Goal: Task Accomplishment & Management: Use online tool/utility

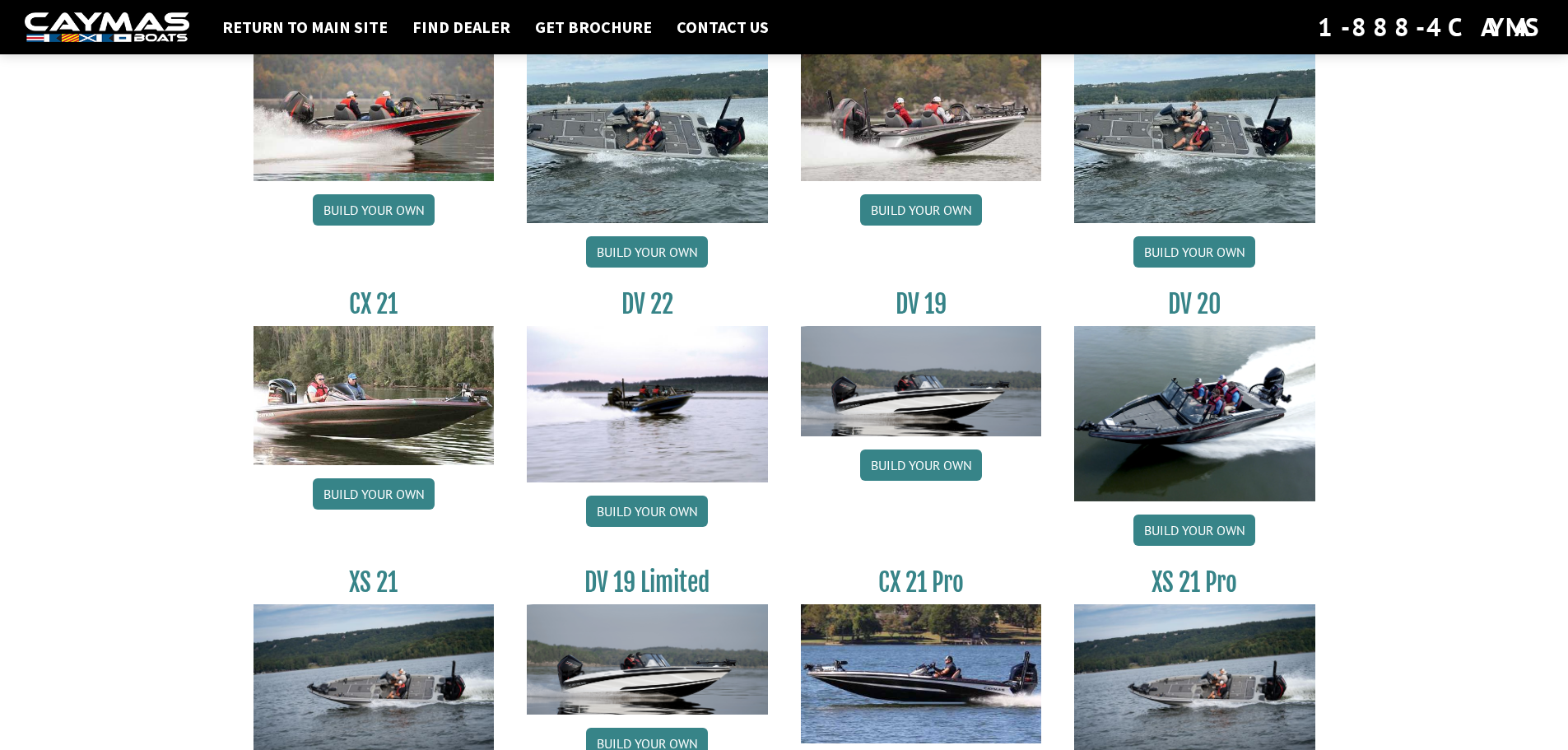
scroll to position [1811, 0]
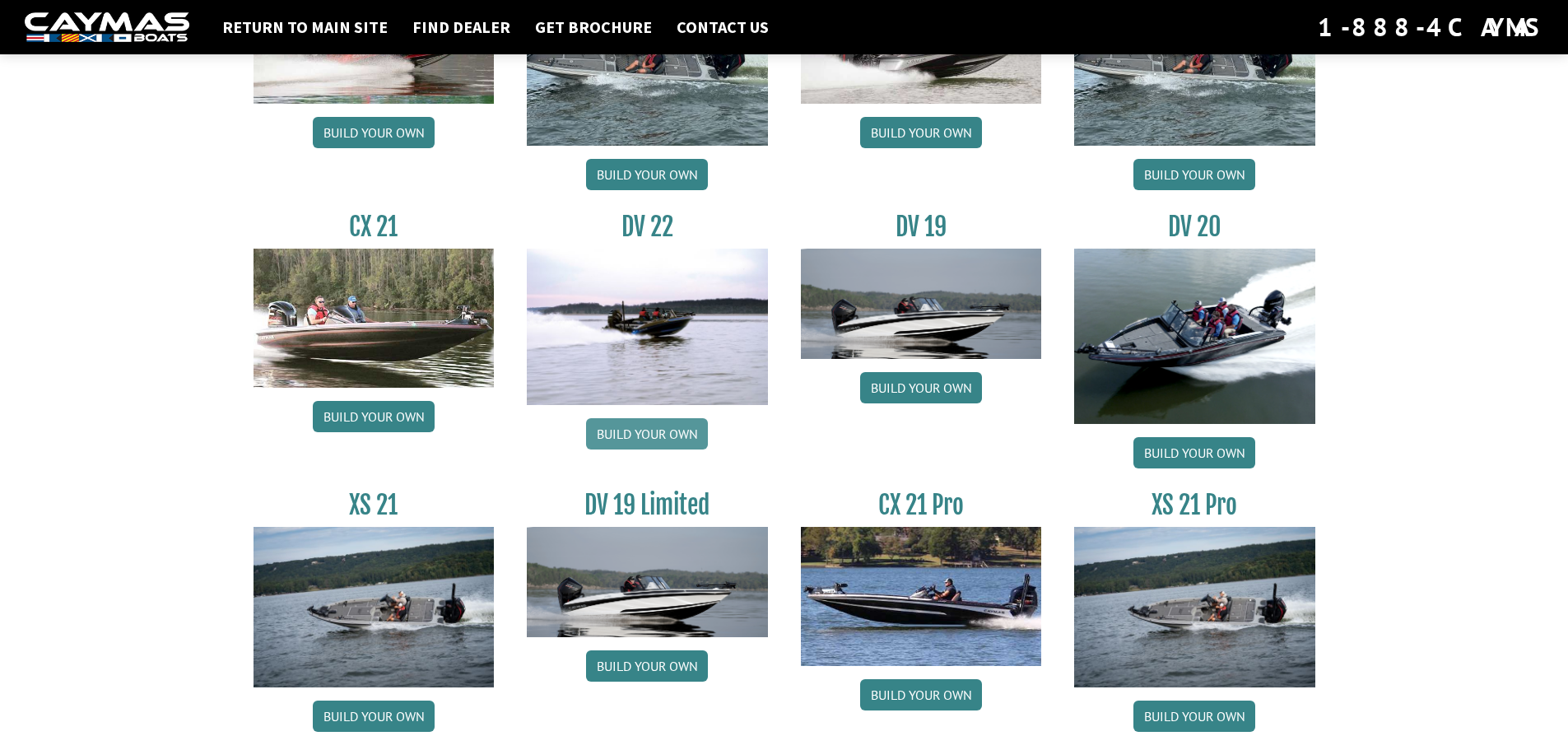
click at [635, 421] on link "Build your own" at bounding box center [647, 434] width 122 height 31
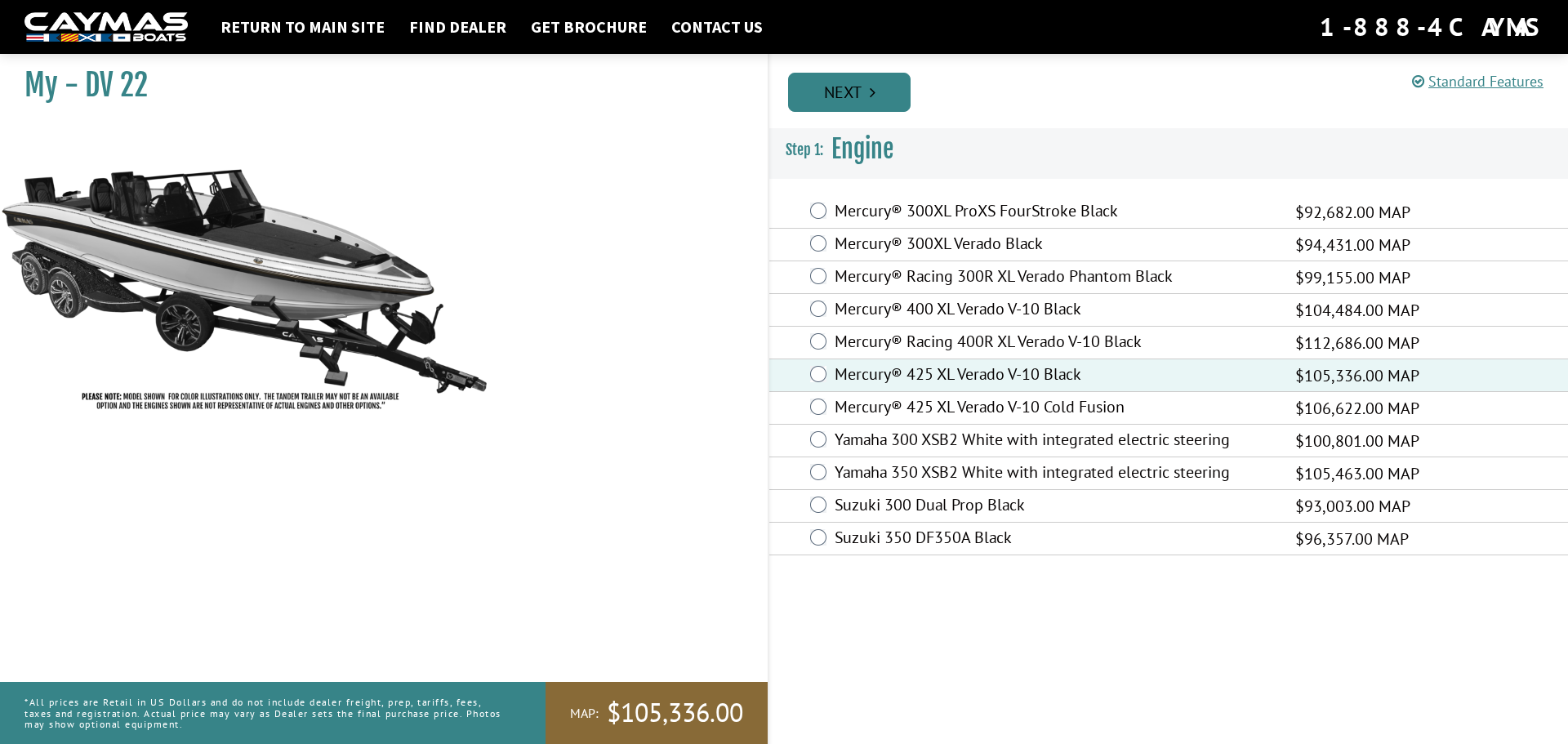
click at [873, 109] on link "Next" at bounding box center [850, 91] width 122 height 39
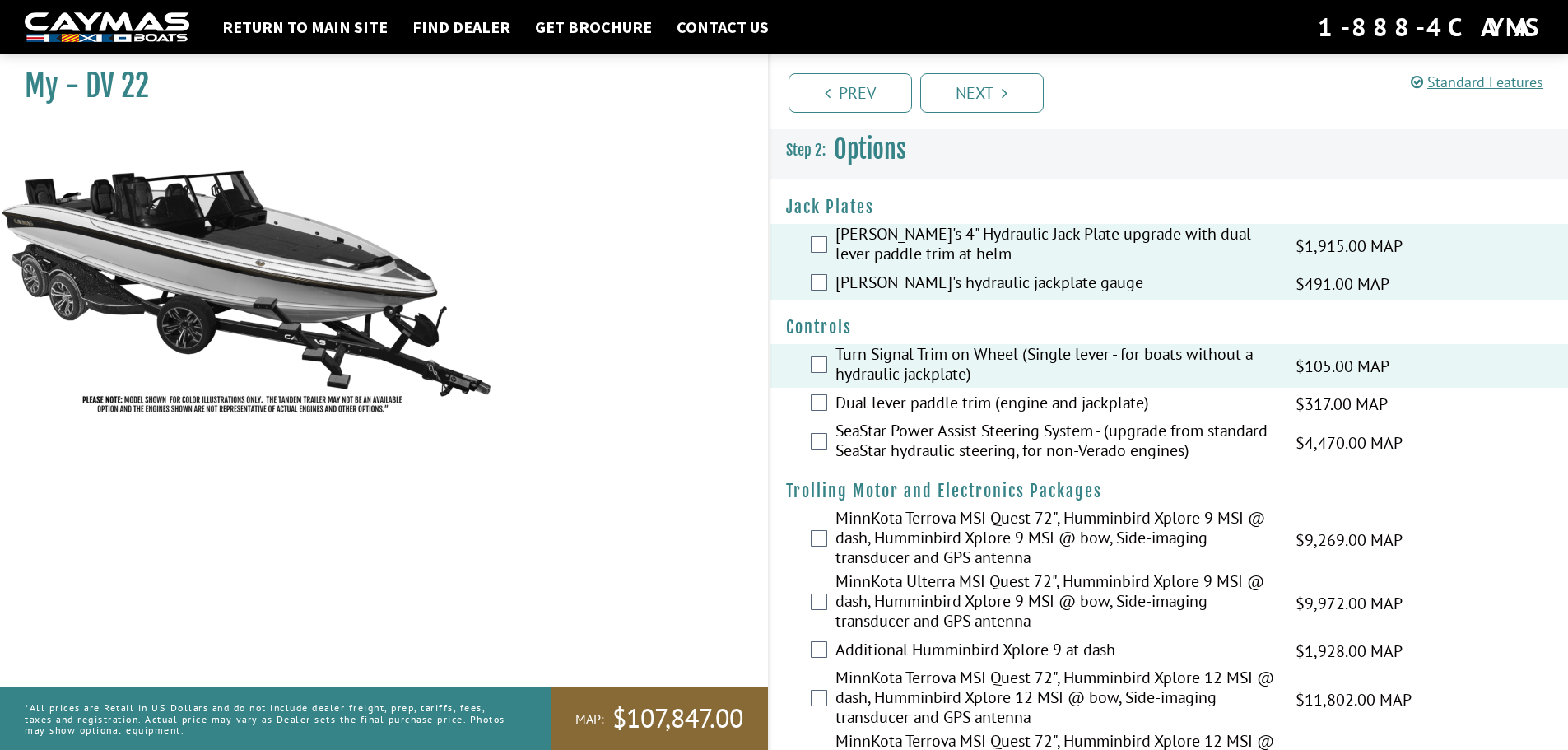
click at [827, 396] on div "Dual lever paddle trim (engine and jackplate) $317.00 MAP $375.00 MSRP" at bounding box center [1170, 404] width 800 height 33
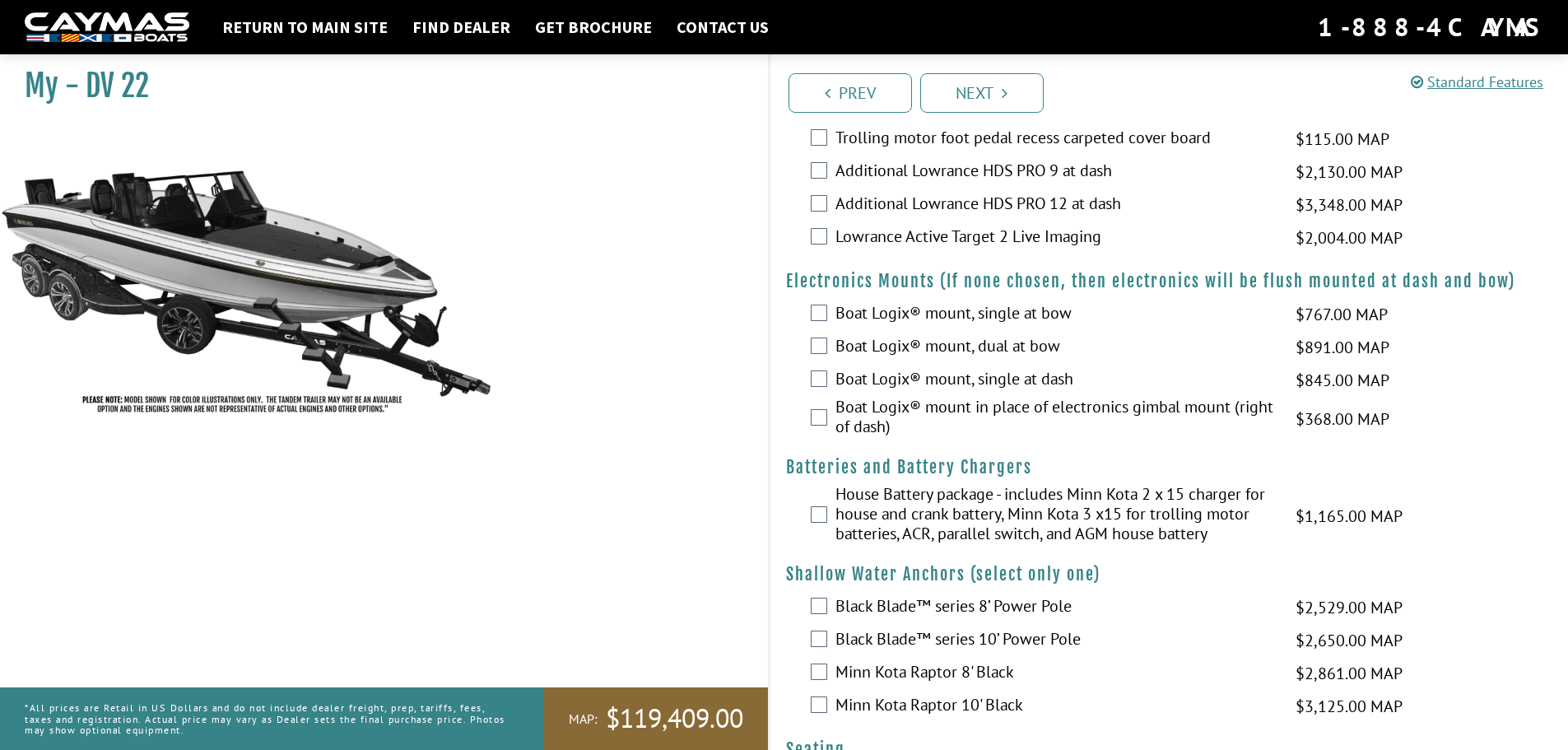
scroll to position [987, 0]
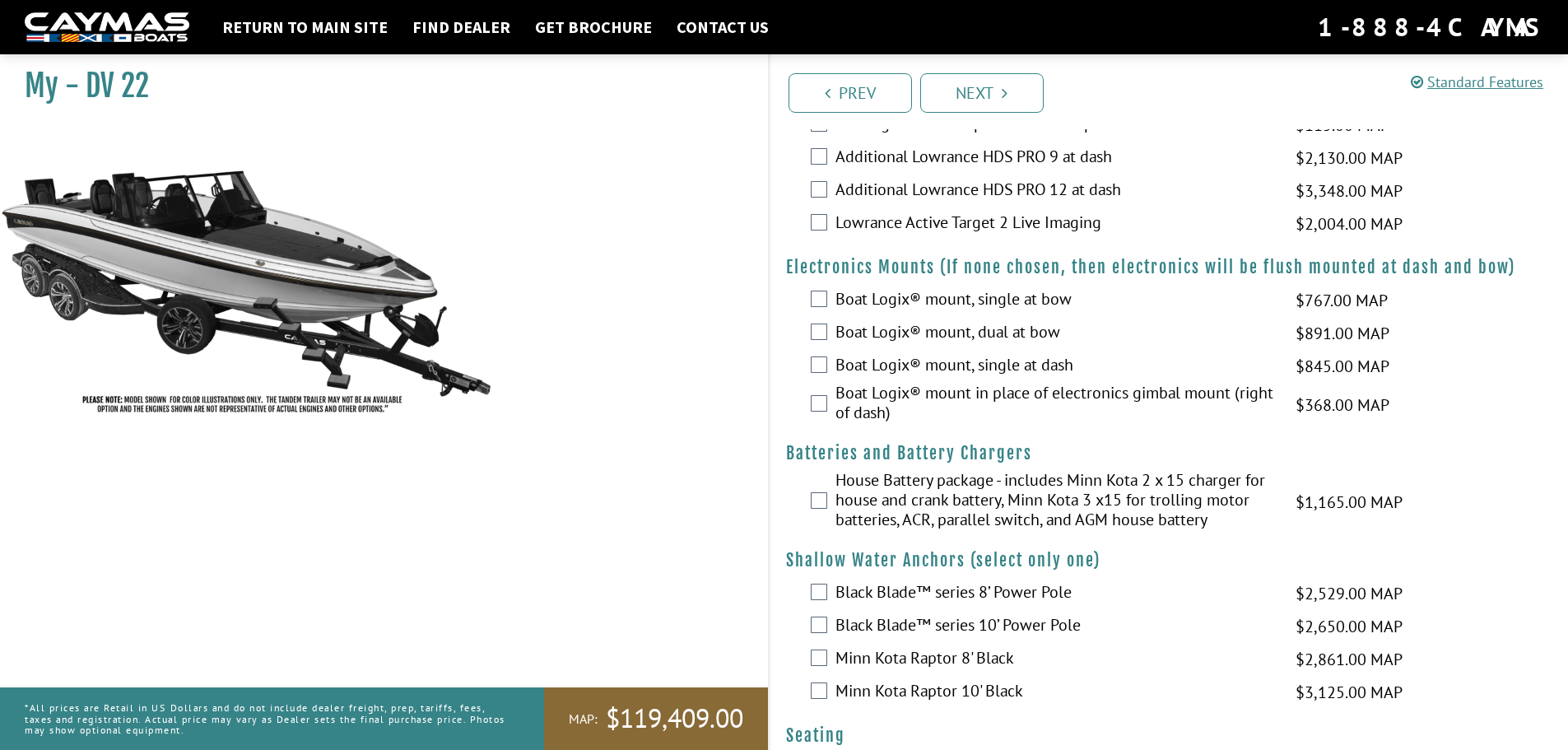
click at [814, 508] on div "House Battery package - includes Minn Kota 2 x 15 charger for house and crank b…" at bounding box center [1170, 501] width 800 height 63
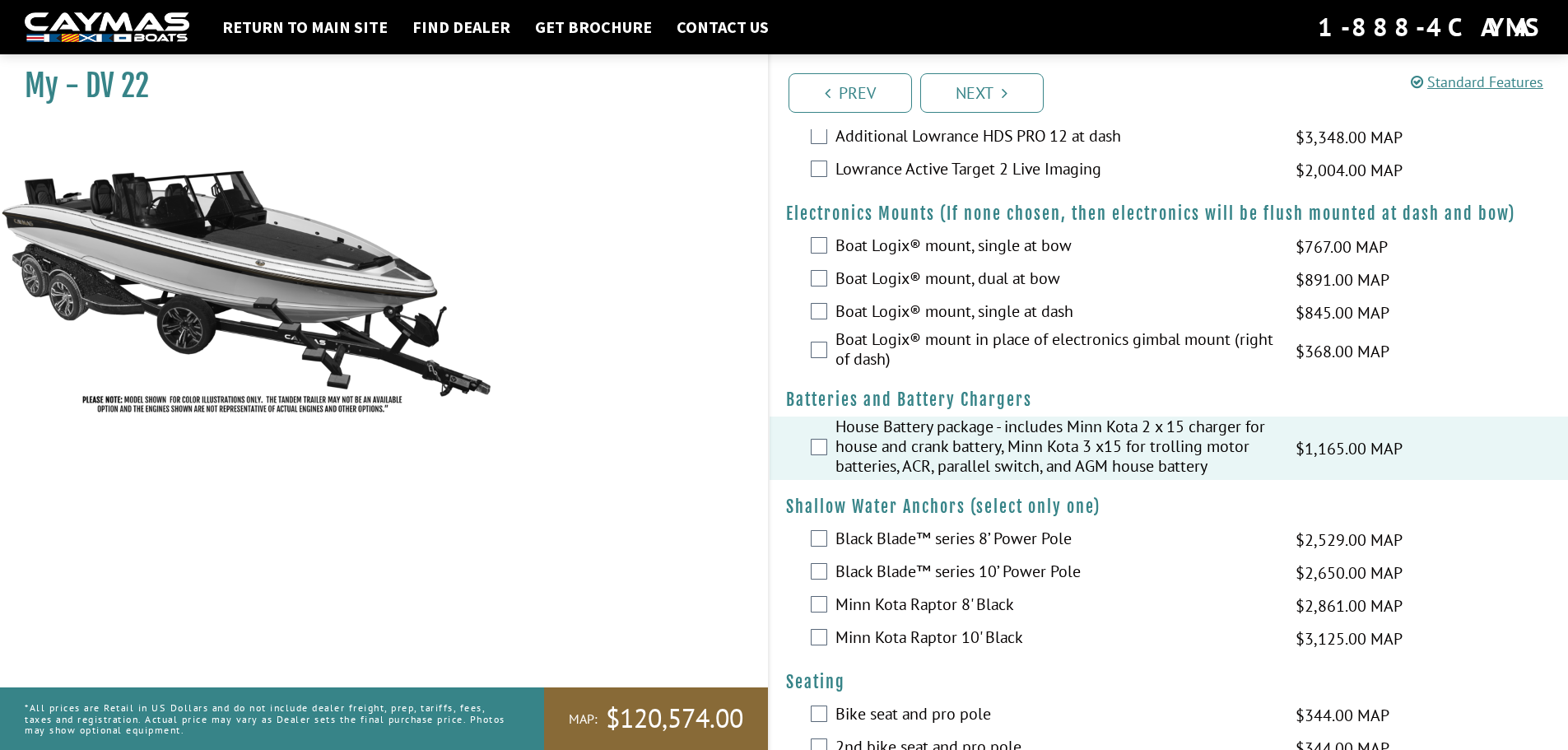
scroll to position [1070, 0]
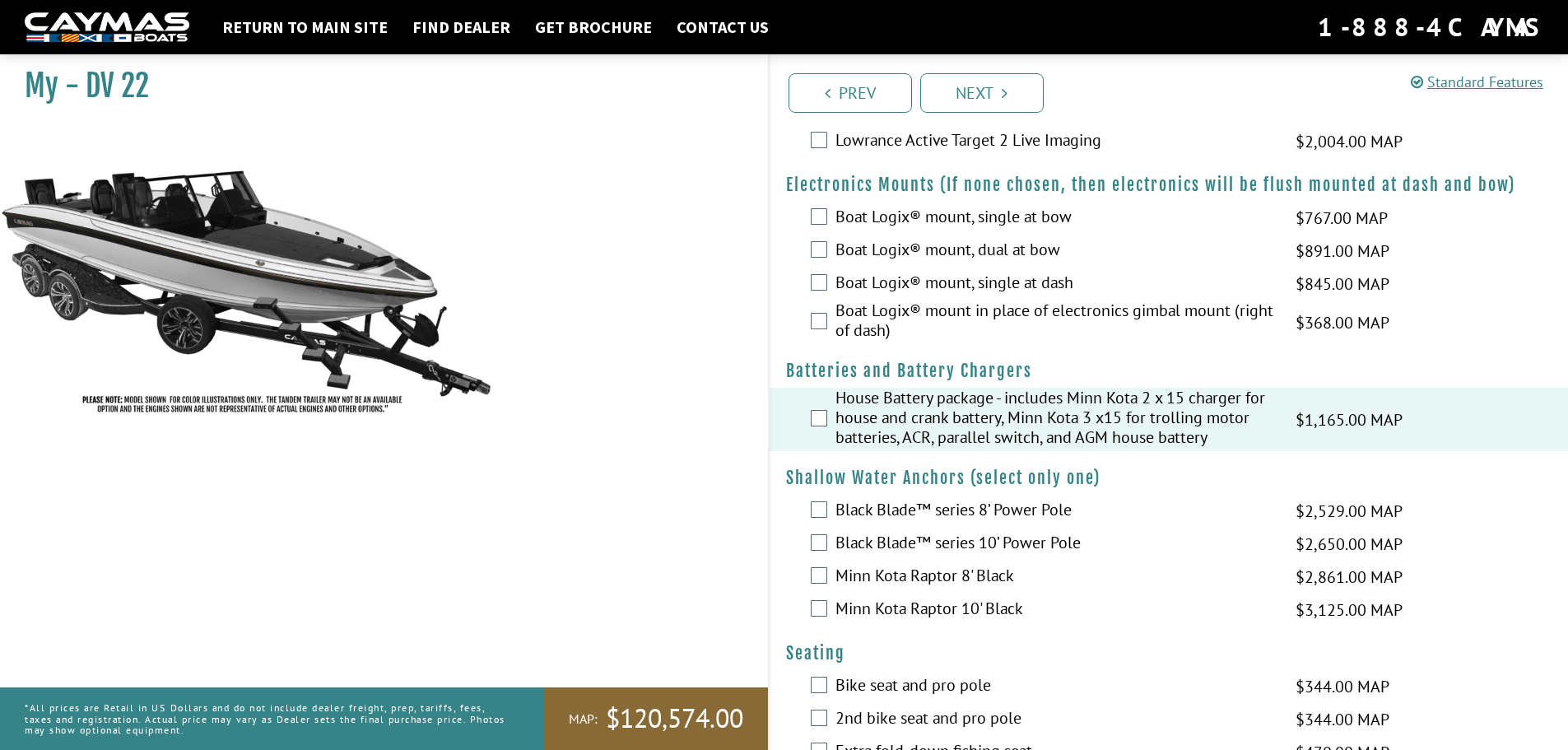
click at [819, 515] on fieldset "Please select option. Black Blade™ series 8’ Power Pole $2,529.00 MAP $2,986.00…" at bounding box center [1169, 561] width 767 height 132
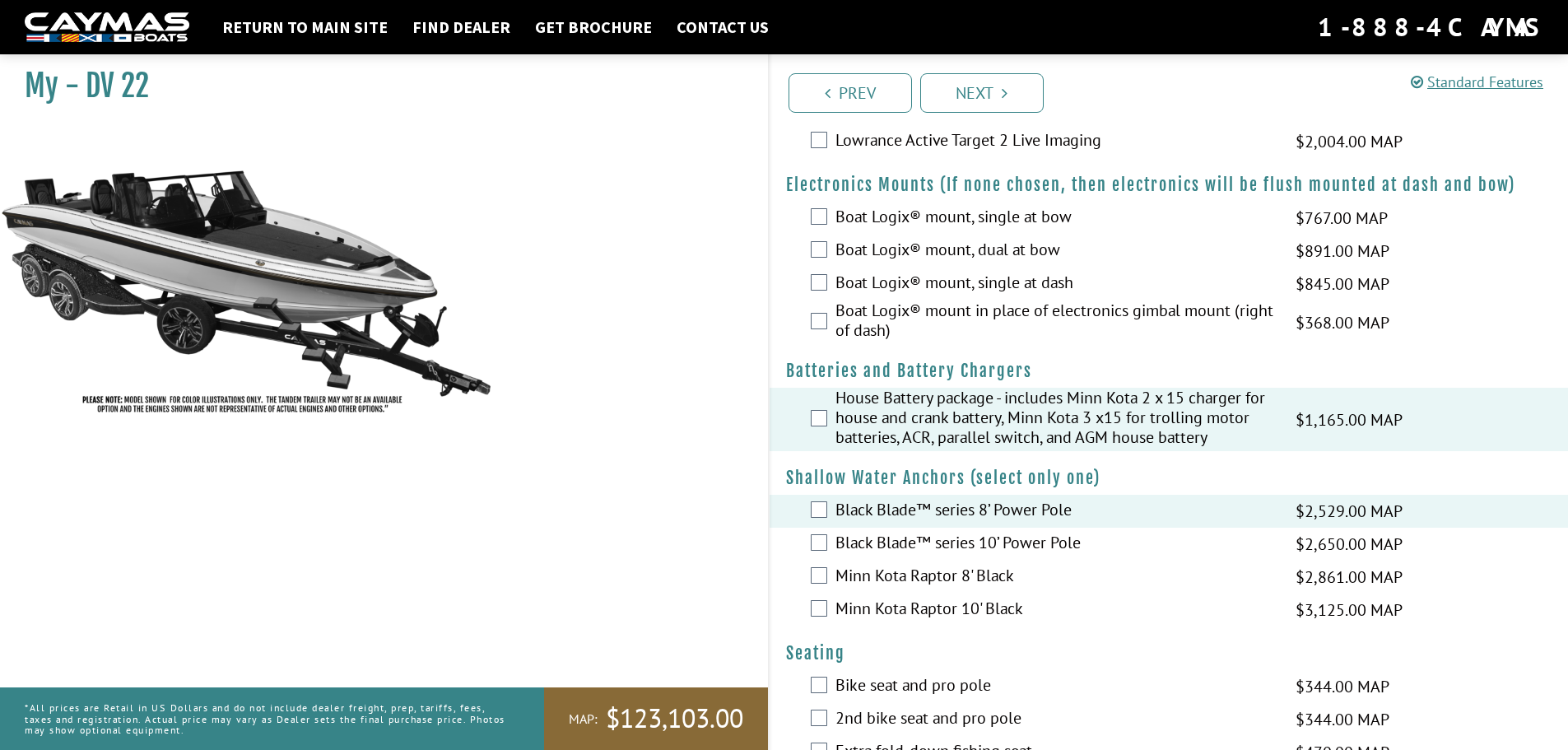
scroll to position [1317, 0]
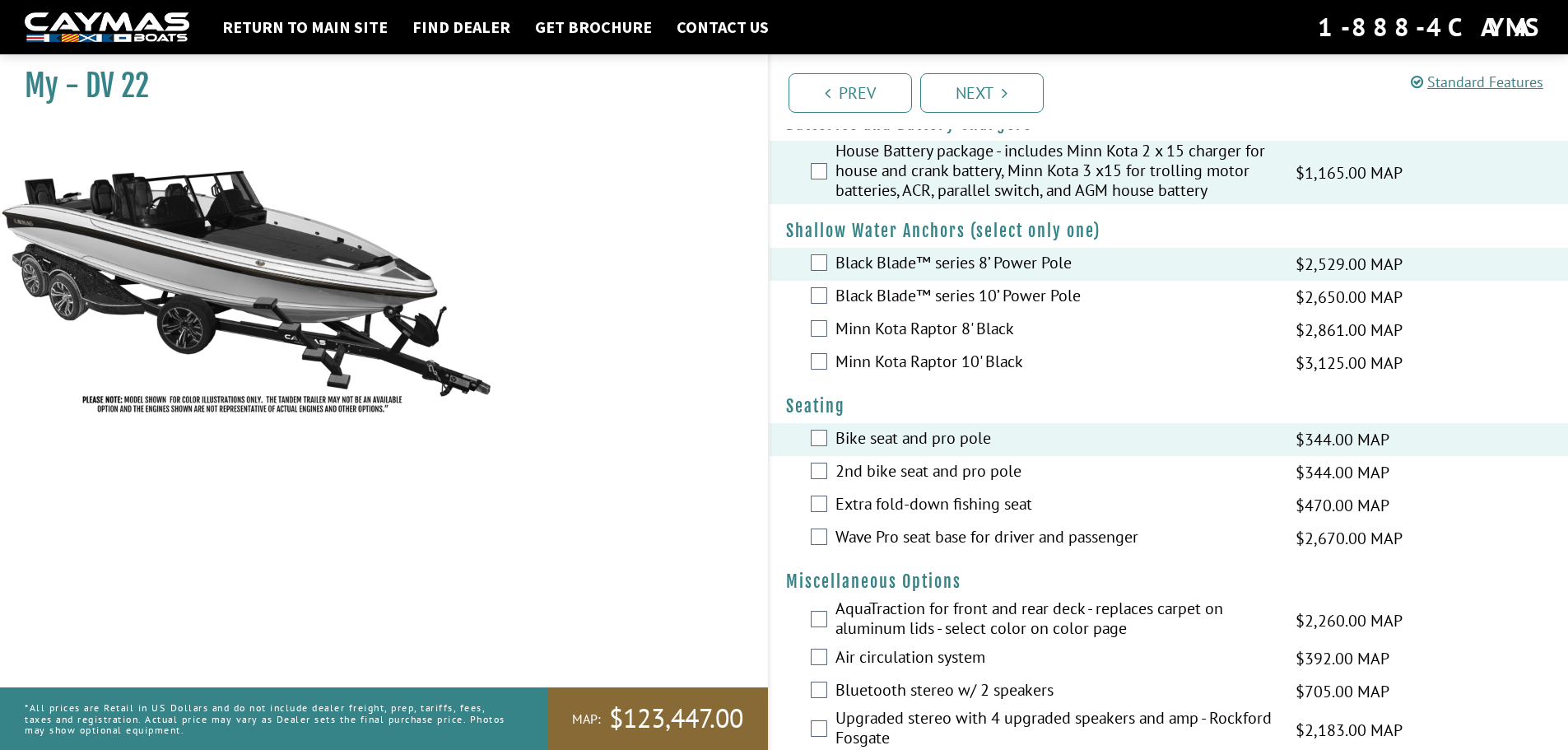
click at [829, 537] on div "Wave Pro seat base for driver and passenger $2,670.00 MAP $3,152.00 MSRP" at bounding box center [1170, 538] width 800 height 33
click at [808, 537] on div "Wave Pro seat base for driver and passenger $2,670.00 MAP $3,152.00 MSRP" at bounding box center [1170, 538] width 800 height 33
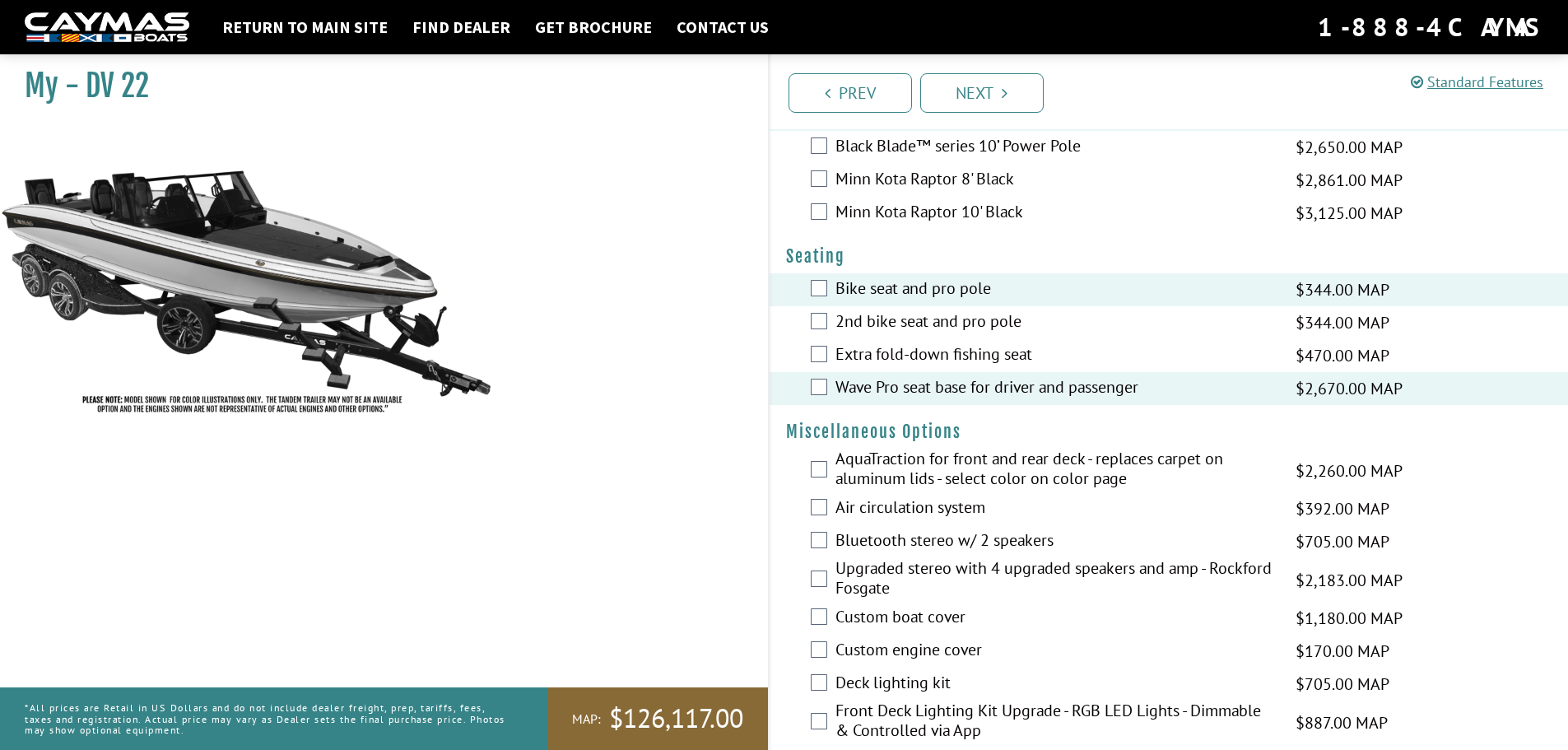
scroll to position [1646, 0]
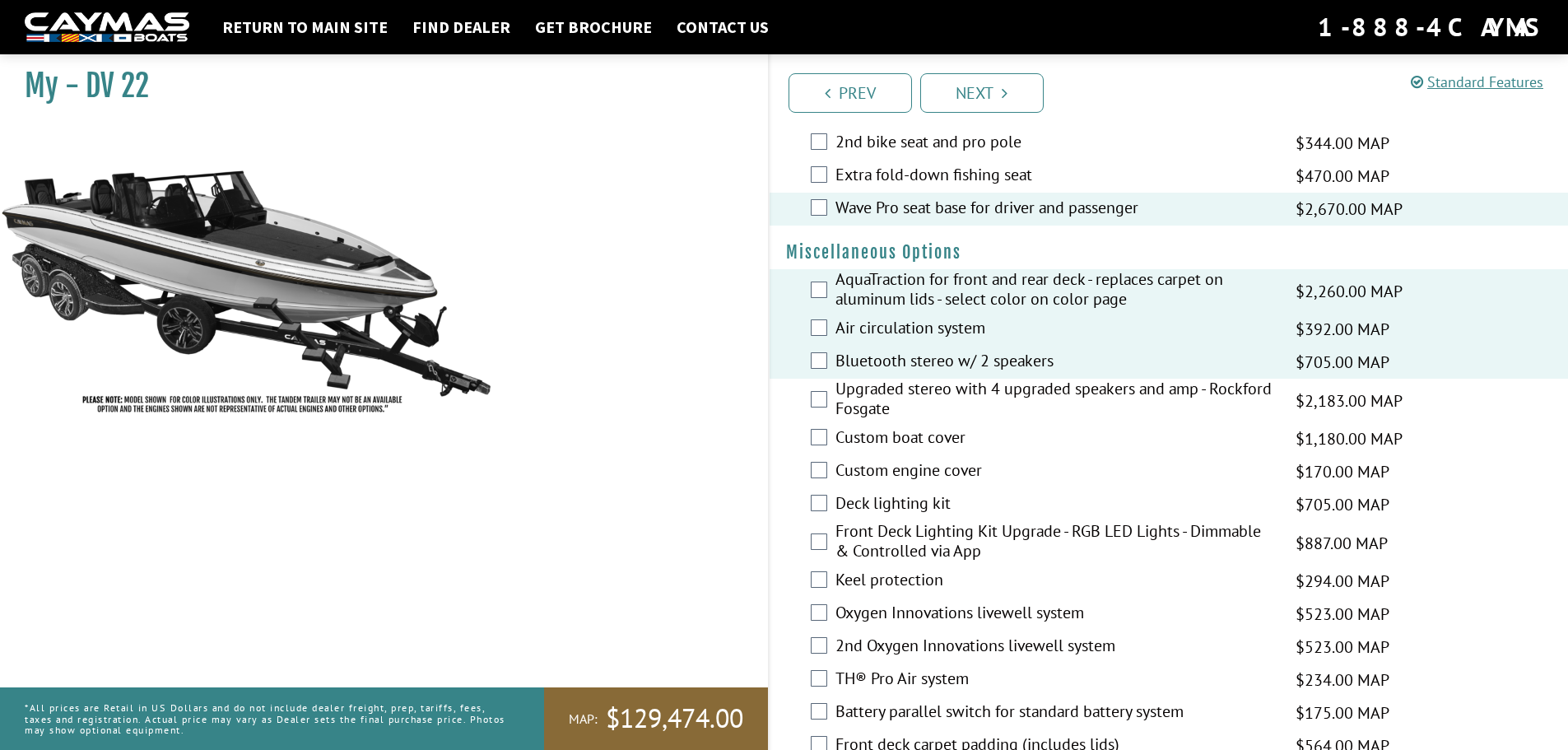
click at [831, 400] on div "Upgraded stereo with 4 upgraded speakers and amp - Rockford Fosgate $2,183.00 M…" at bounding box center [1170, 401] width 800 height 43
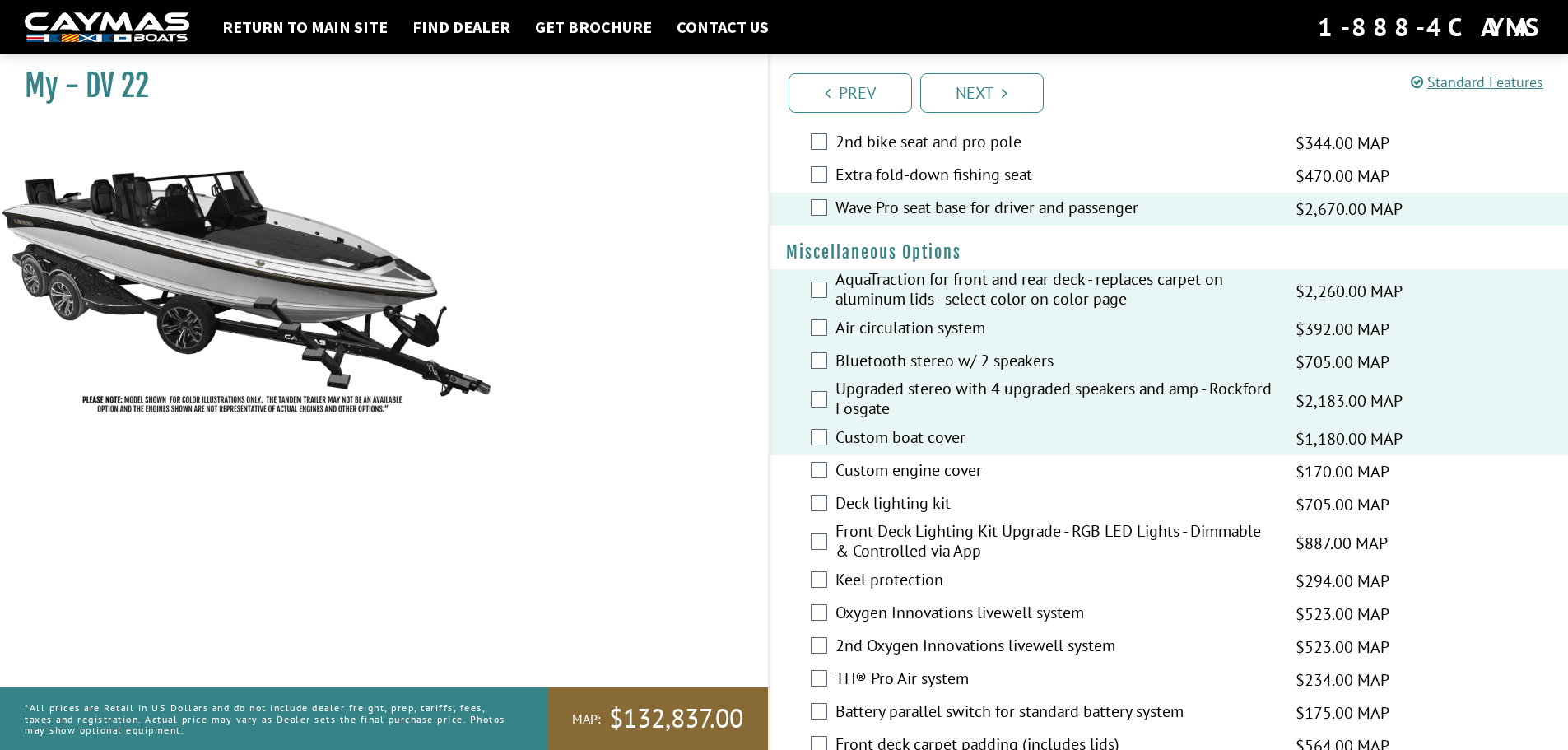
click at [827, 502] on div "Deck lighting kit $705.00 MAP $833.00 MSRP" at bounding box center [1170, 505] width 800 height 33
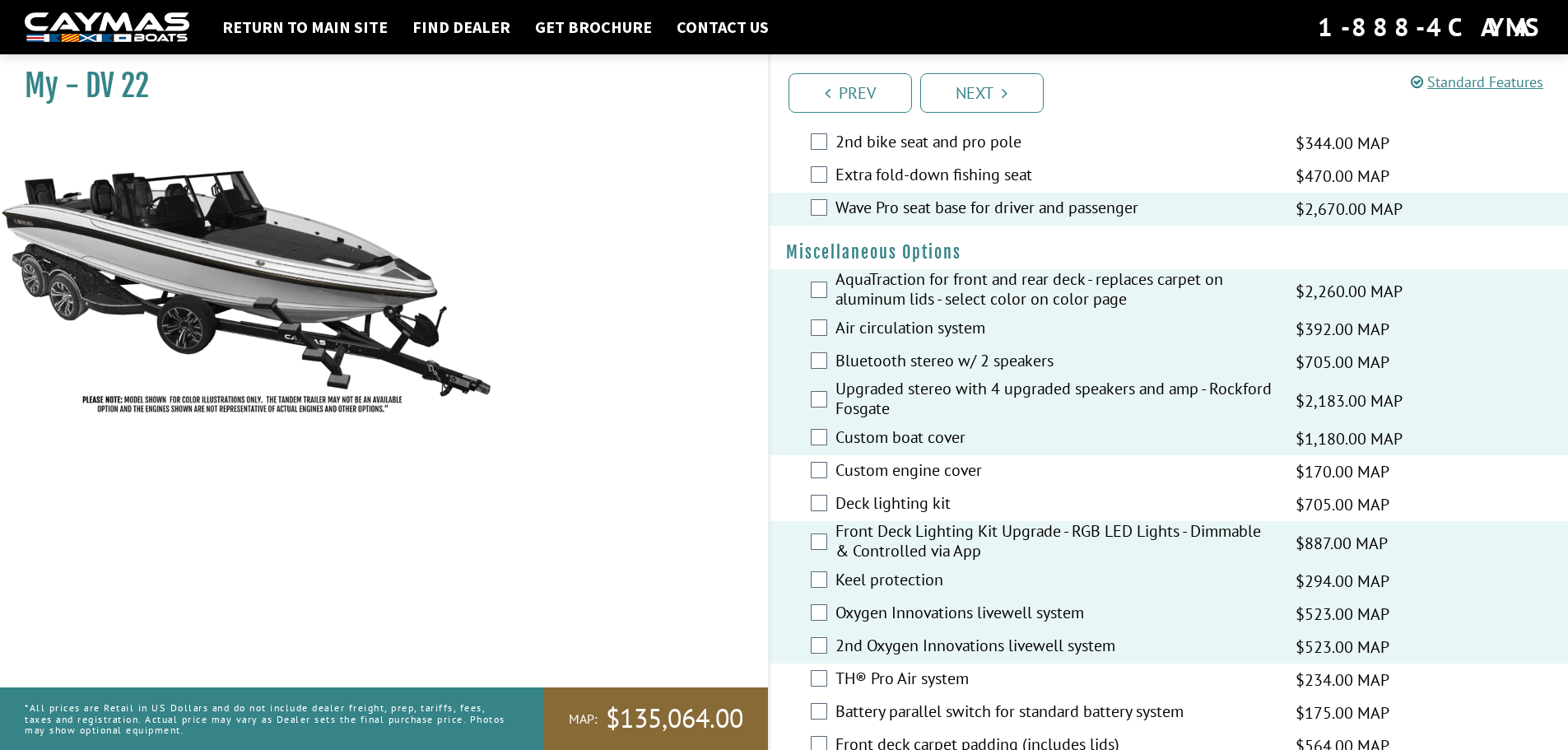
click at [819, 676] on div "TH® Pro Air system $234.00 MAP $276.00 MSRP" at bounding box center [1170, 680] width 800 height 33
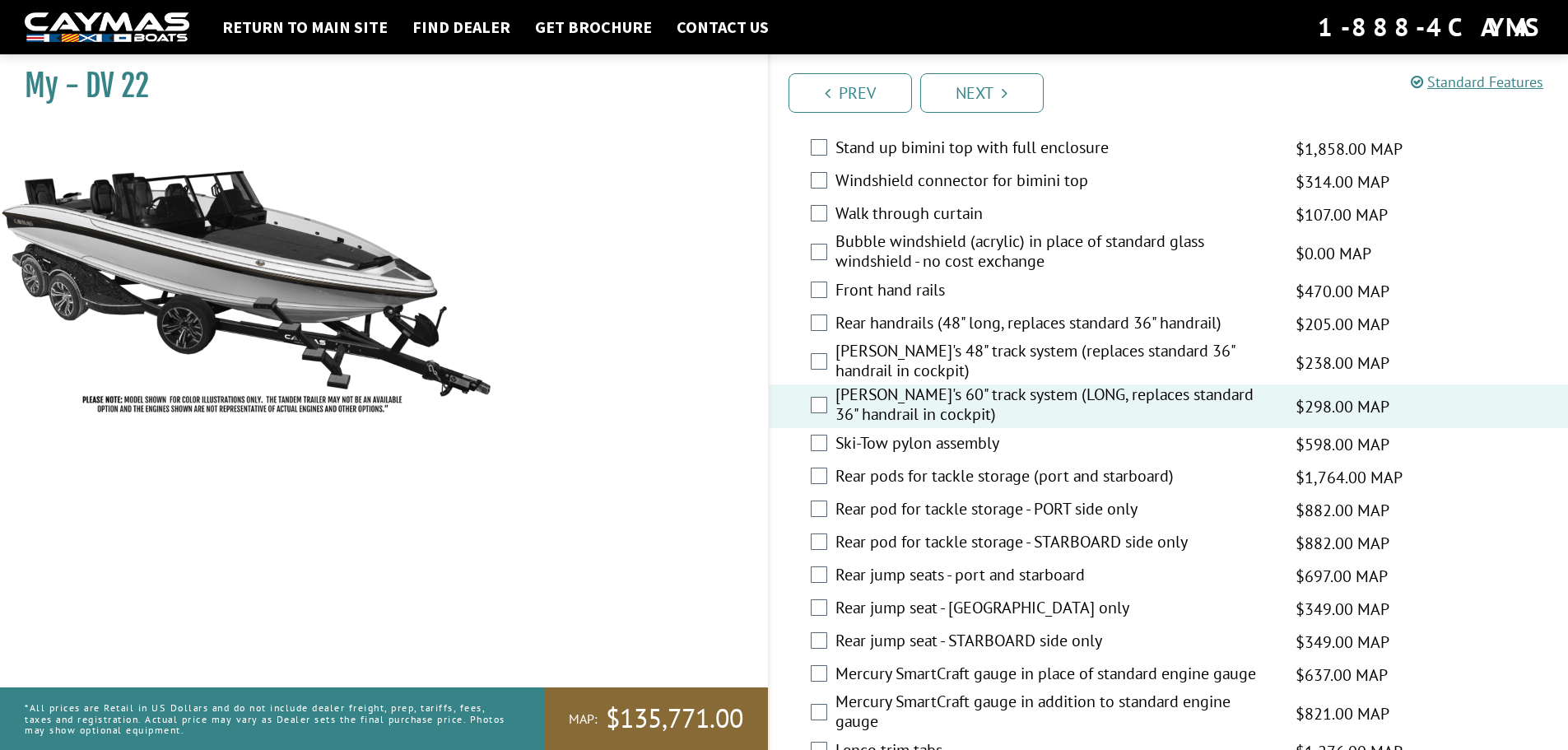
scroll to position [2469, 0]
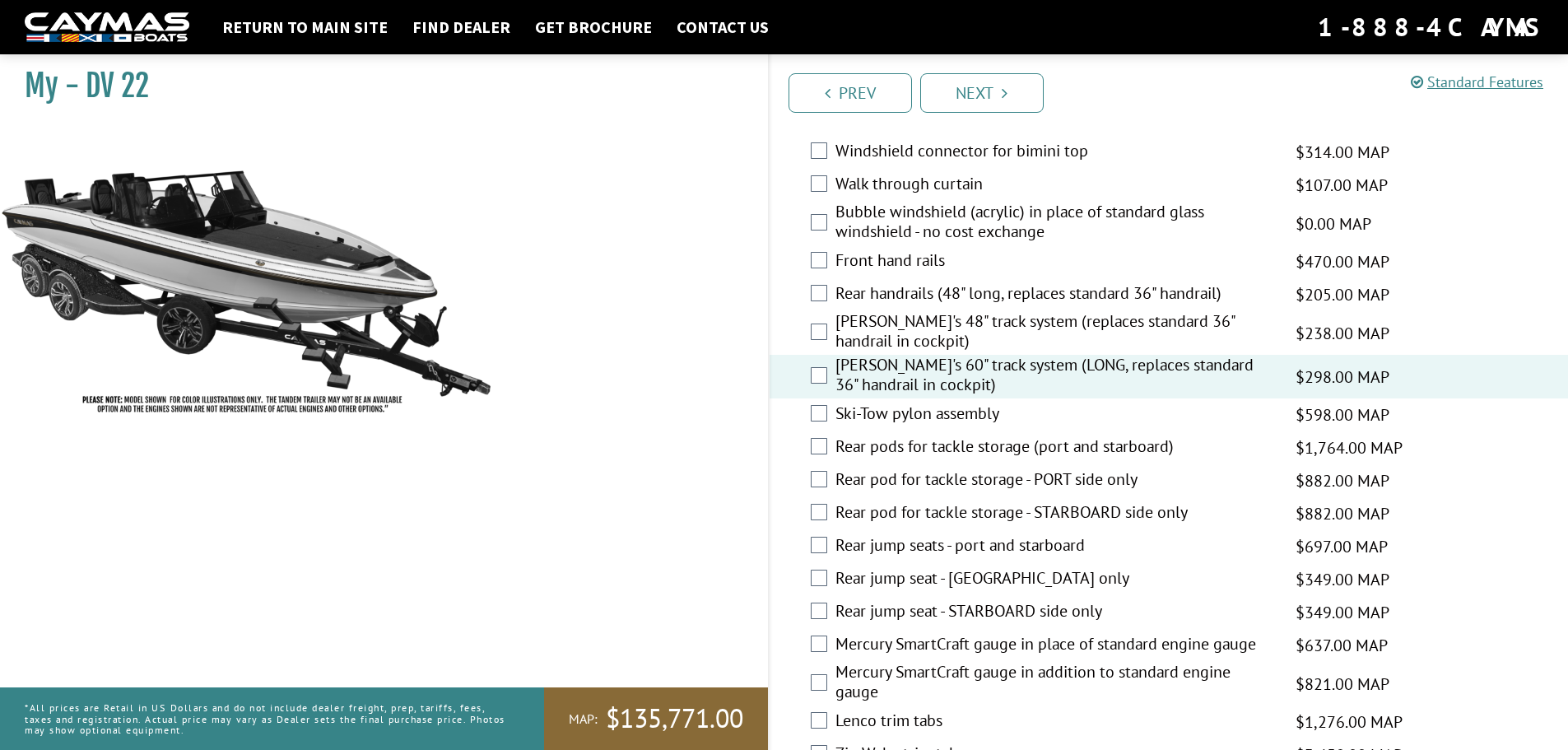
click at [822, 422] on div "Ski-Tow pylon assembly $598.00 MAP $706.00 MSRP" at bounding box center [1170, 415] width 800 height 33
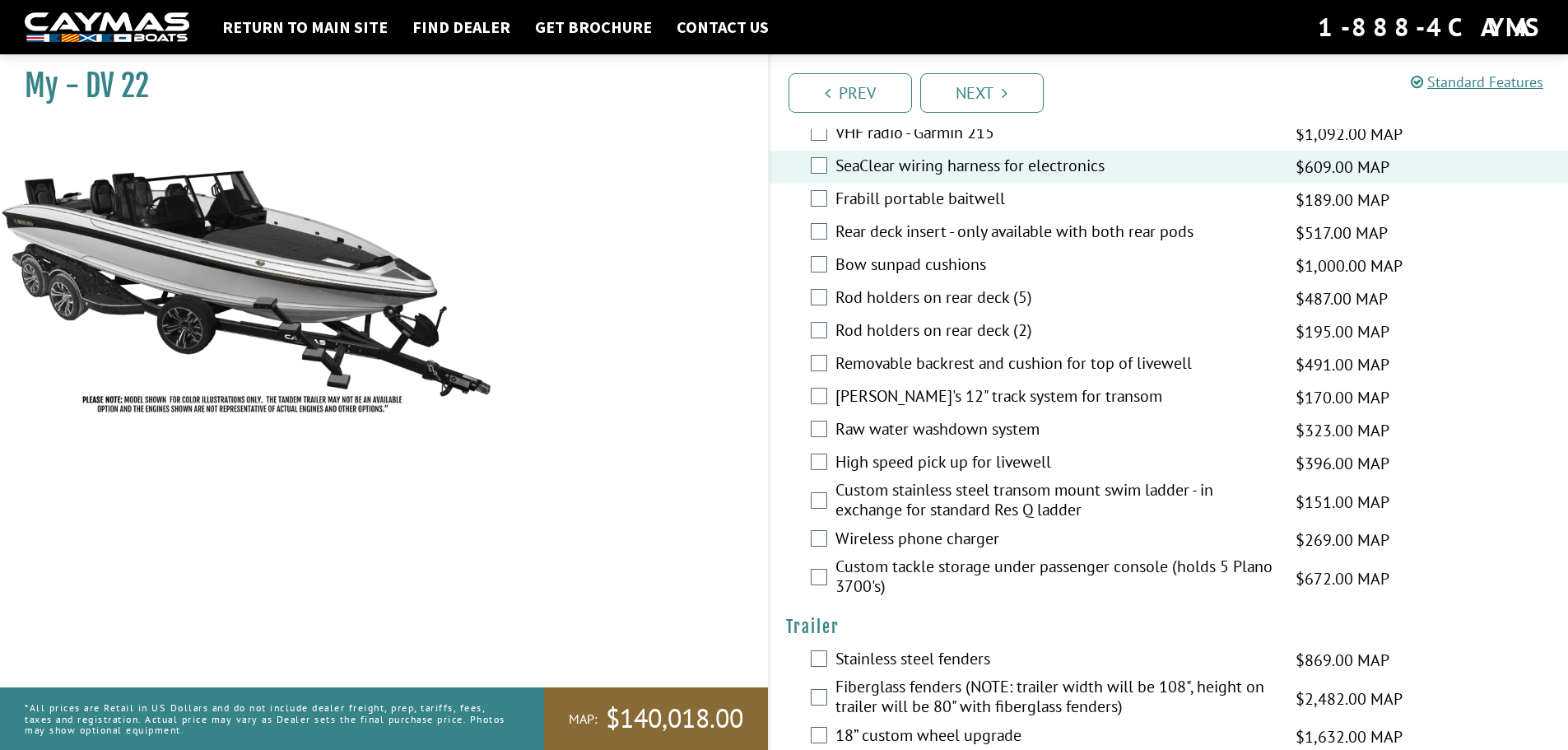
scroll to position [3128, 0]
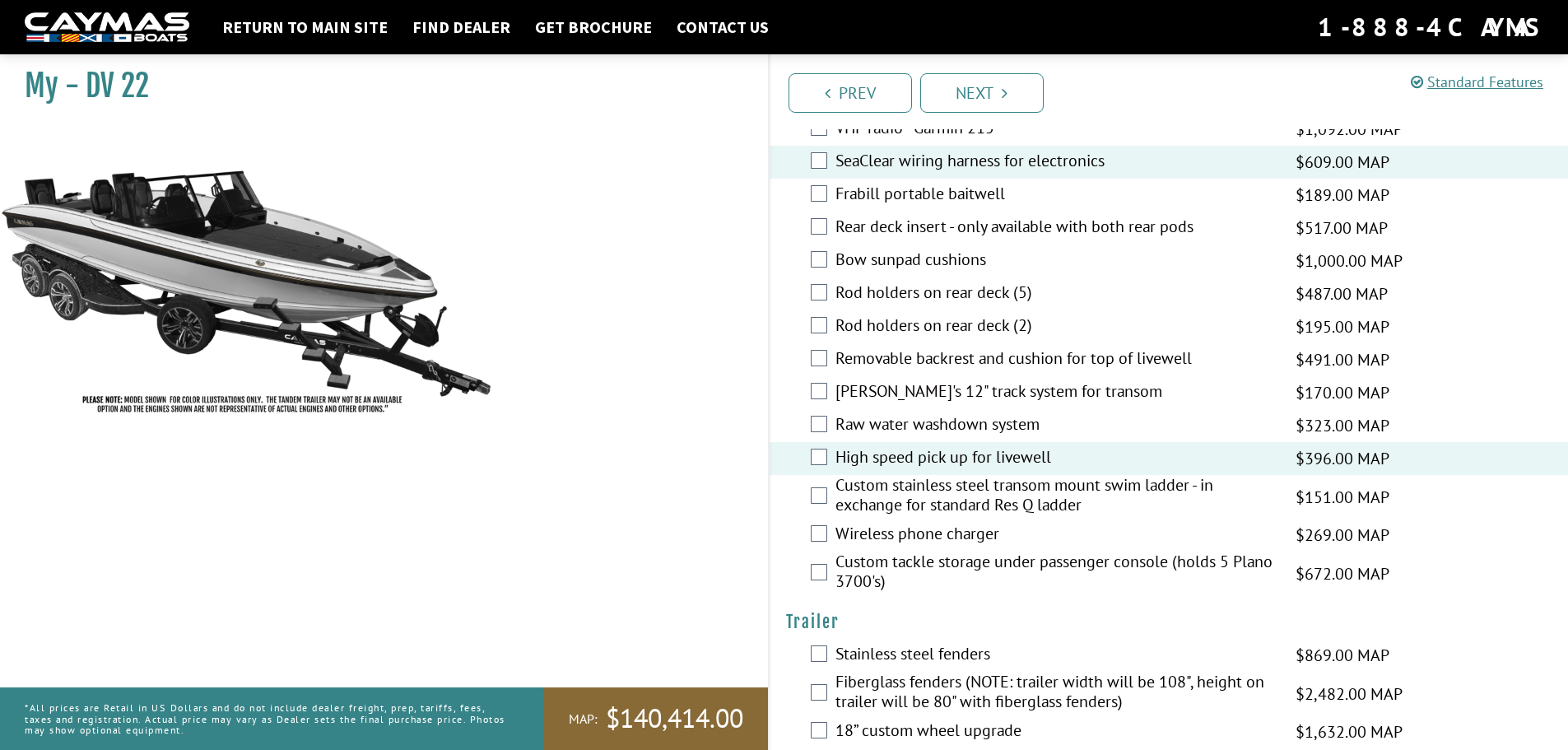
click at [817, 415] on div "Raw water washdown system $323.00 MAP $381.00 MSRP" at bounding box center [1170, 426] width 800 height 33
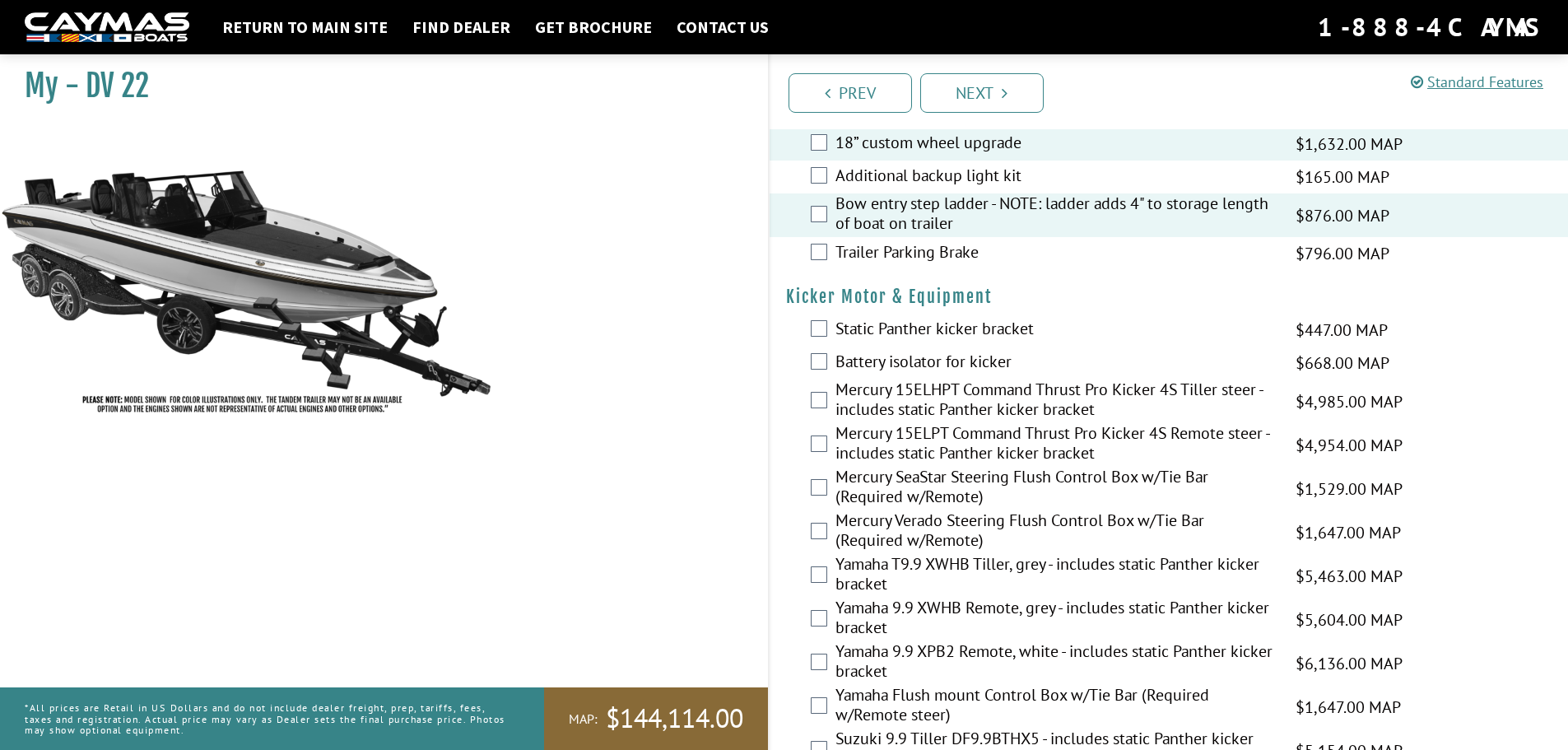
scroll to position [3787, 0]
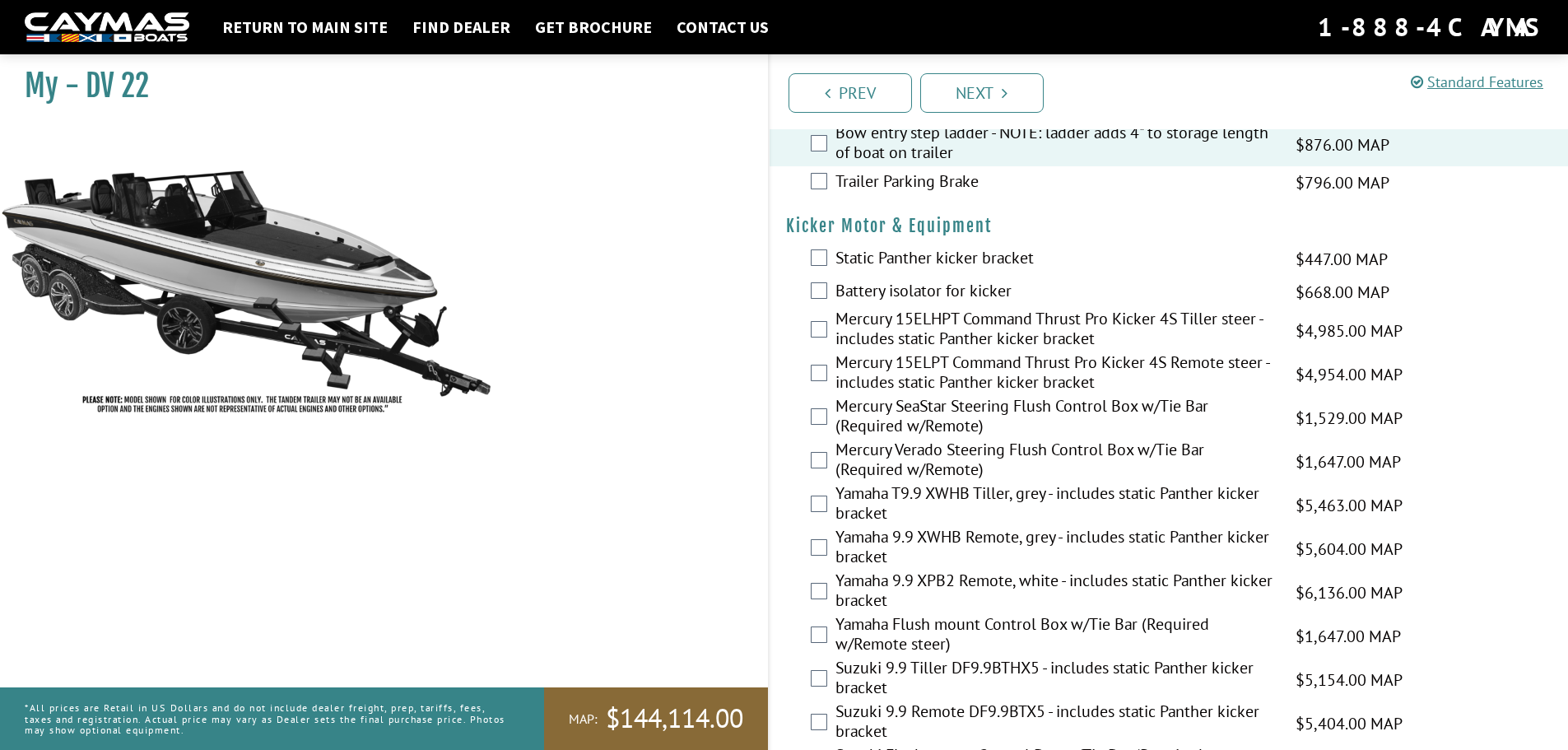
click at [823, 319] on div "Mercury 15ELHPT Command Thrust Pro Kicker 4S Tiller steer - includes static Pan…" at bounding box center [1170, 330] width 800 height 43
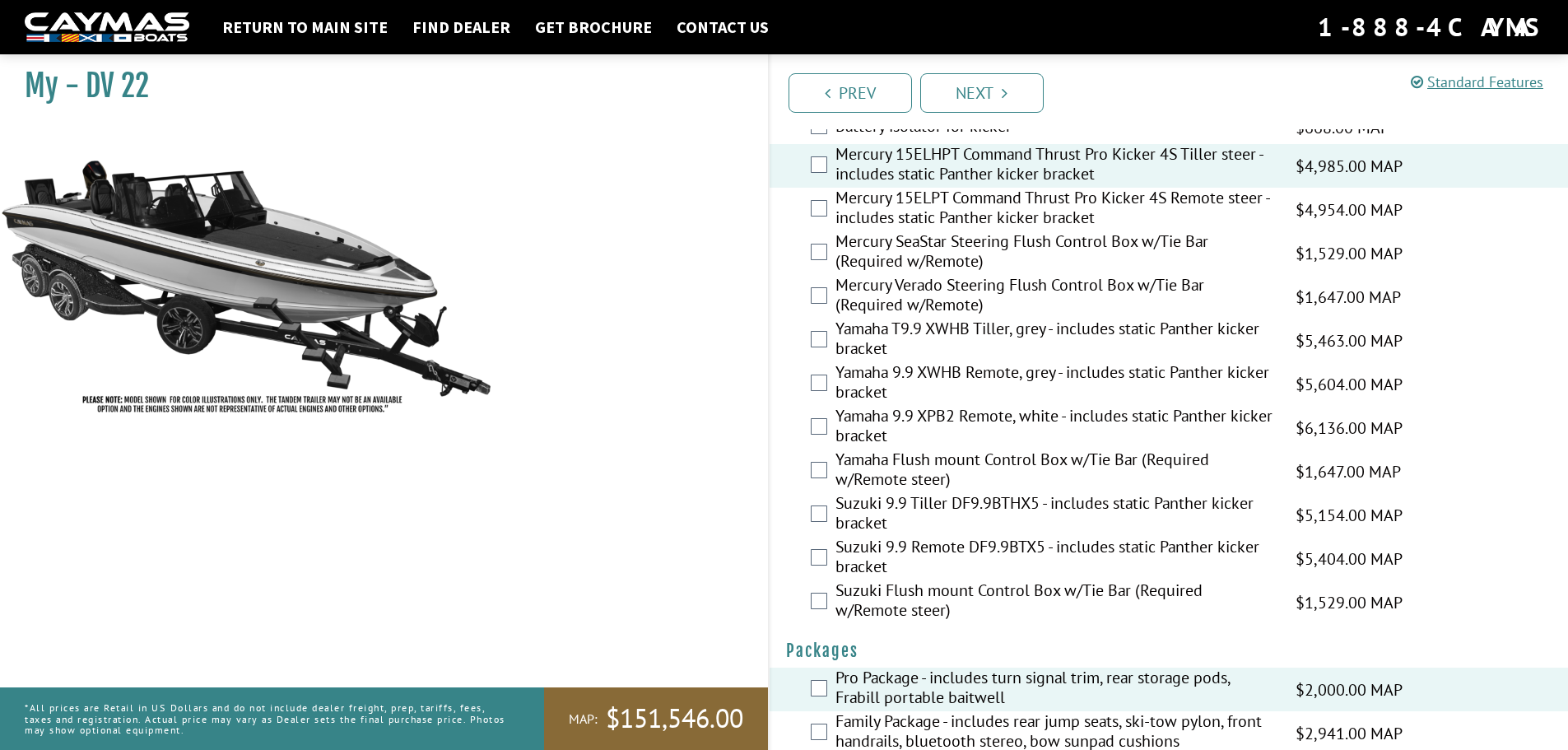
scroll to position [3987, 0]
